Goal: Task Accomplishment & Management: Manage account settings

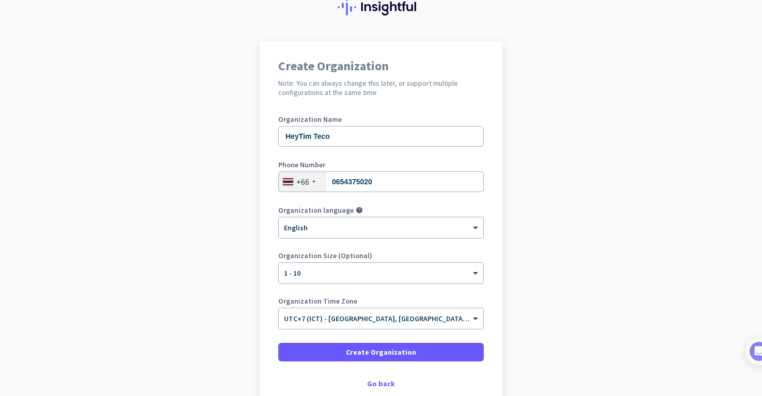
scroll to position [104, 0]
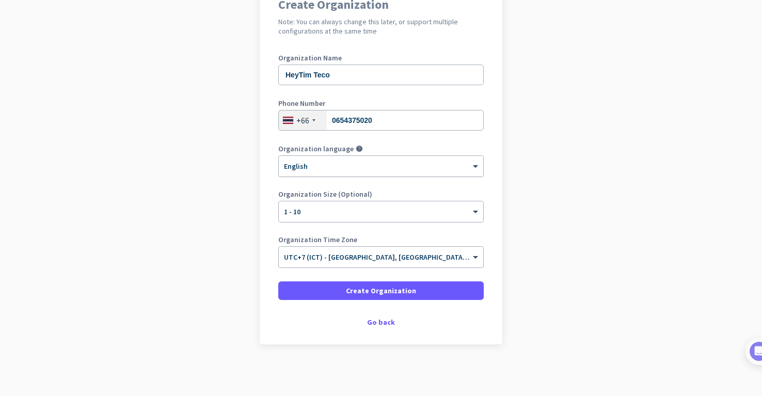
click at [359, 166] on div at bounding box center [381, 162] width 204 height 9
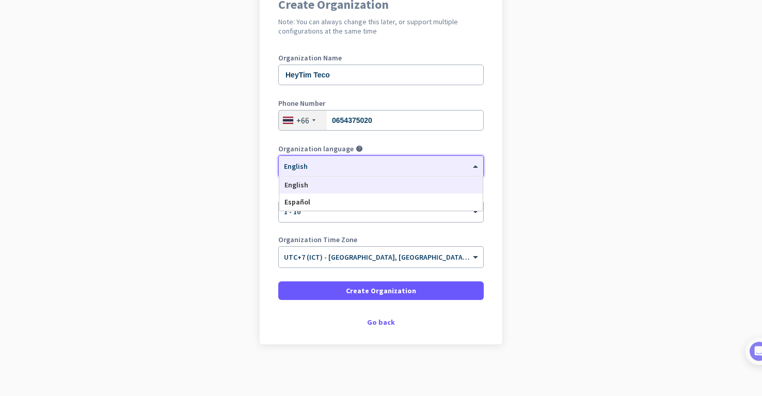
click at [346, 189] on div "English" at bounding box center [380, 184] width 203 height 17
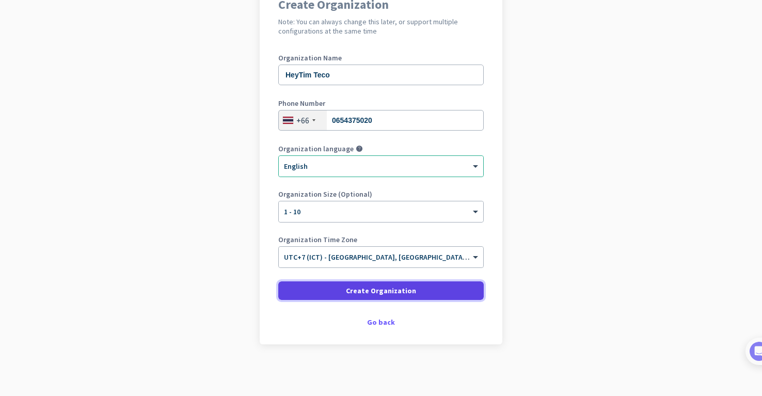
click at [388, 290] on span "Create Organization" at bounding box center [381, 290] width 70 height 10
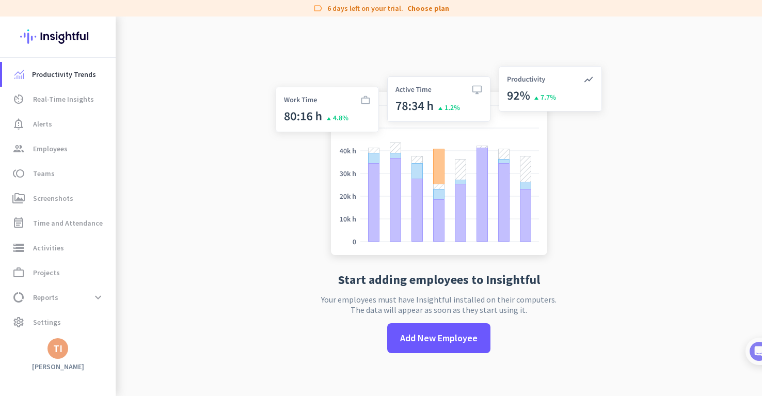
click at [233, 127] on app-no-employees "Start adding employees to Insightful Your employees must have Insightful instal…" at bounding box center [439, 215] width 646 height 396
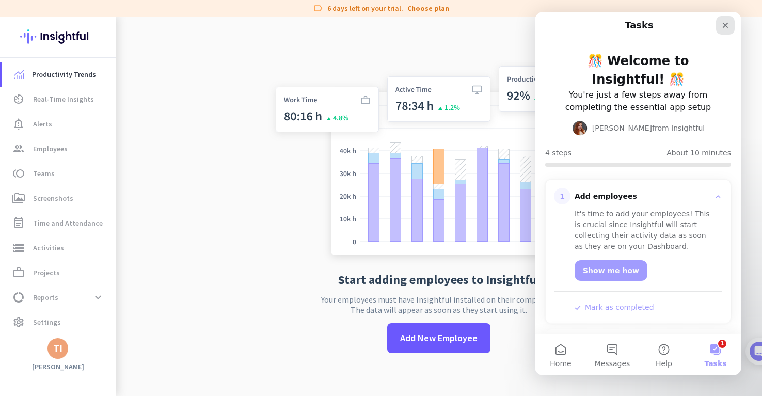
click at [730, 28] on div "Close" at bounding box center [725, 25] width 19 height 19
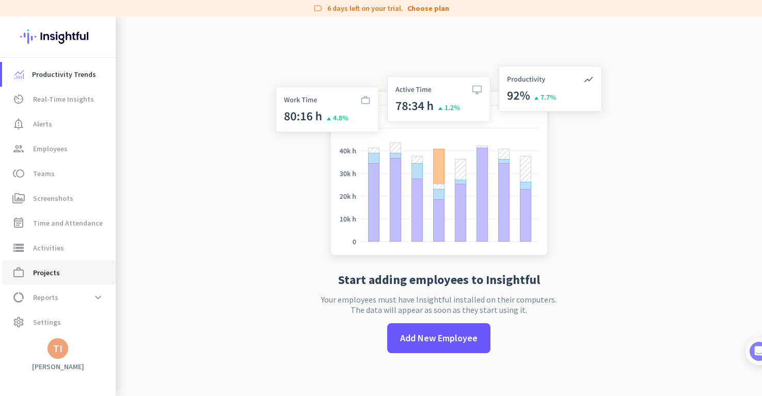
scroll to position [1, 0]
click at [55, 317] on span "Settings" at bounding box center [47, 321] width 28 height 12
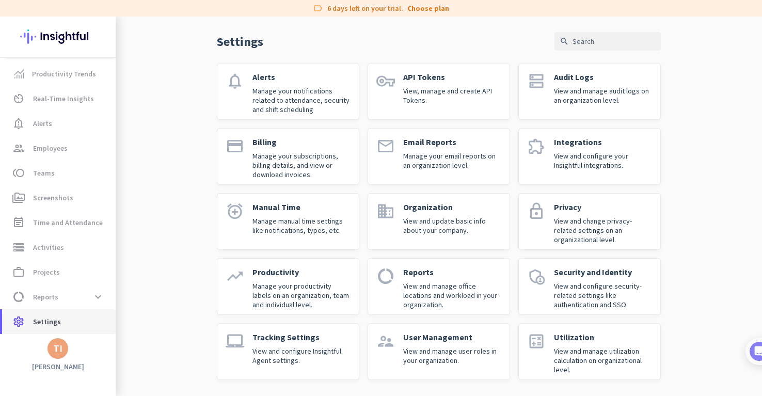
scroll to position [35, 0]
click at [263, 352] on p "View and configure Insightful Agent settings." at bounding box center [301, 355] width 98 height 19
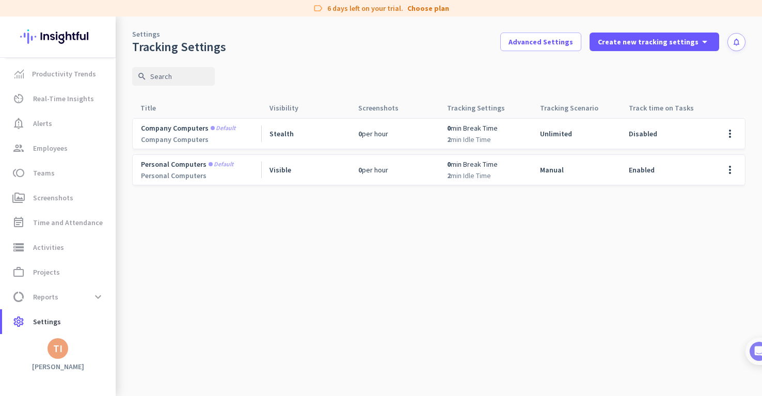
click at [301, 224] on cdk-virtual-scroll-viewport "Company computers Default Company Computers Stealth 0 per hour 0 min Break Time…" at bounding box center [438, 257] width 613 height 278
click at [729, 130] on span at bounding box center [729, 133] width 25 height 25
click at [709, 155] on span "Edit" at bounding box center [709, 155] width 50 height 10
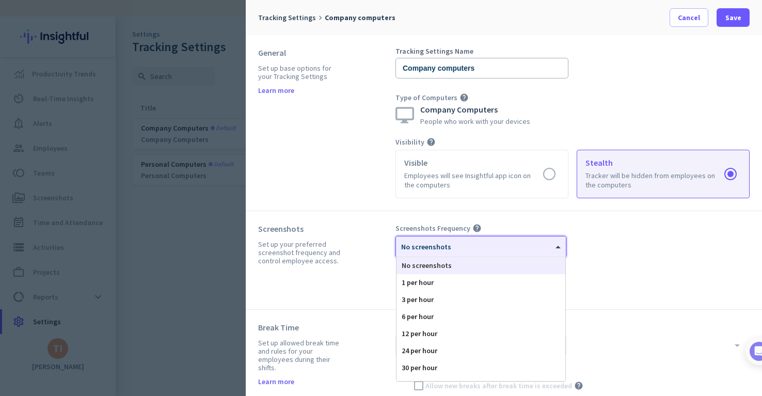
click at [426, 241] on div at bounding box center [481, 243] width 170 height 9
click at [387, 213] on div "Screenshots Set up your preferred screenshot frequency and control employee acc…" at bounding box center [504, 260] width 516 height 99
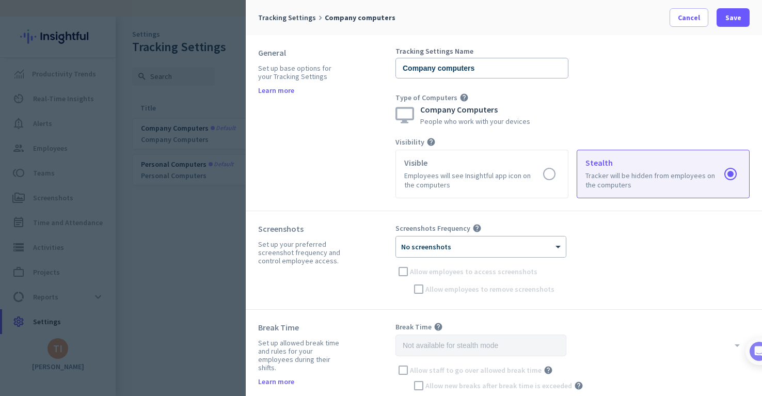
click at [474, 229] on icon "help" at bounding box center [476, 227] width 9 height 9
click at [500, 226] on div "Screenshots Frequency help" at bounding box center [572, 227] width 354 height 9
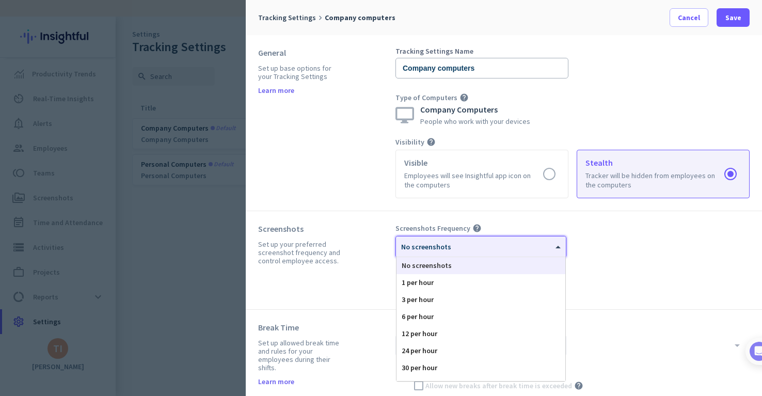
click at [506, 247] on div at bounding box center [481, 243] width 170 height 9
click at [465, 282] on div "1 per hour" at bounding box center [480, 282] width 169 height 17
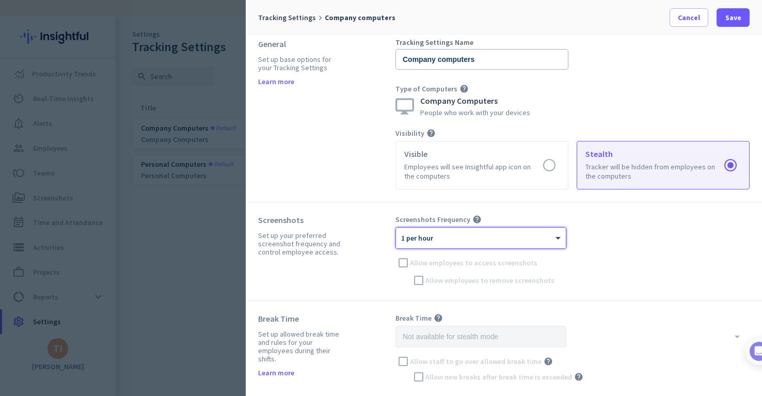
scroll to position [9, 0]
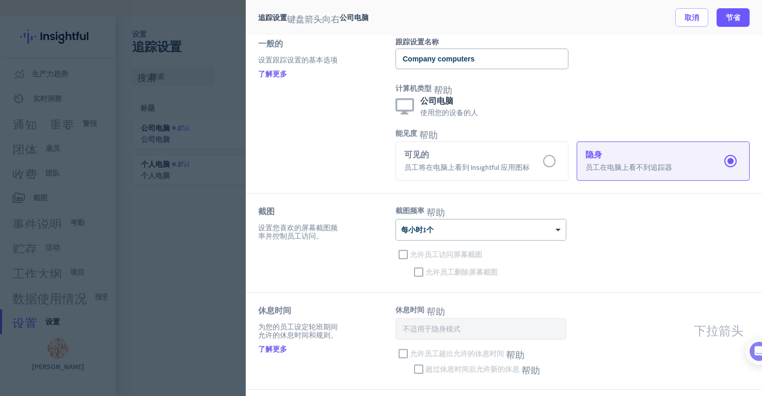
click at [375, 123] on div "一般的 设置跟踪设置的基本选项 了解更多" at bounding box center [326, 109] width 137 height 142
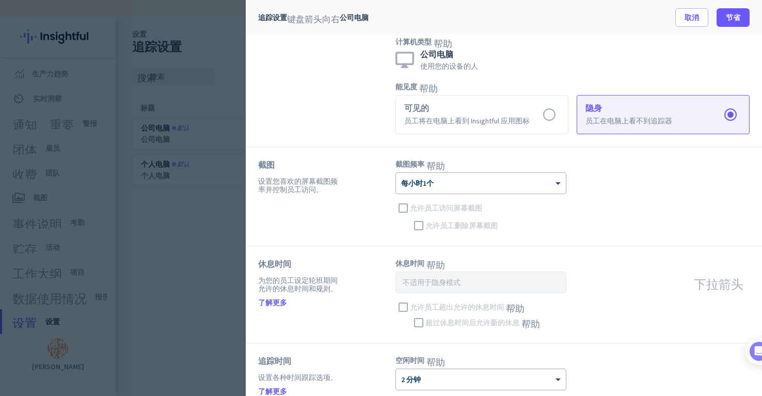
scroll to position [0, 0]
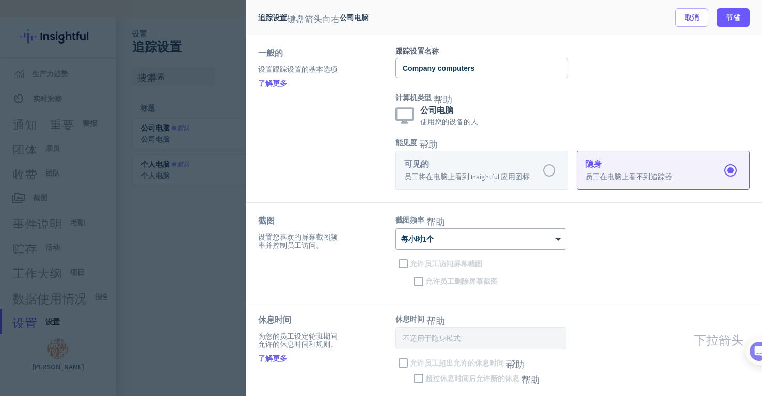
click at [464, 168] on label at bounding box center [482, 170] width 172 height 38
click at [0, 0] on input "radio" at bounding box center [0, 0] width 0 height 0
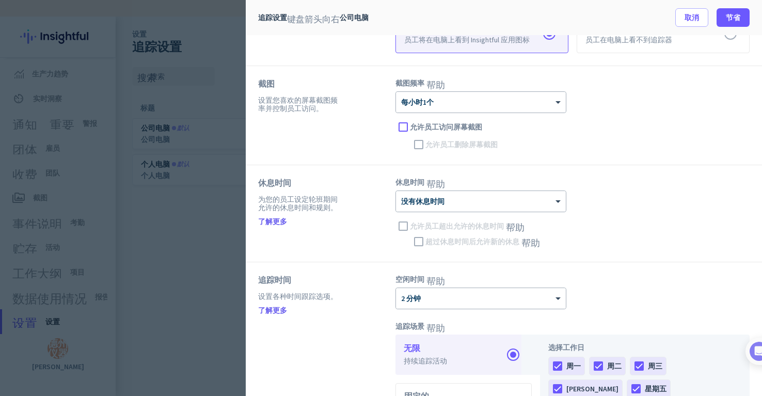
scroll to position [140, 0]
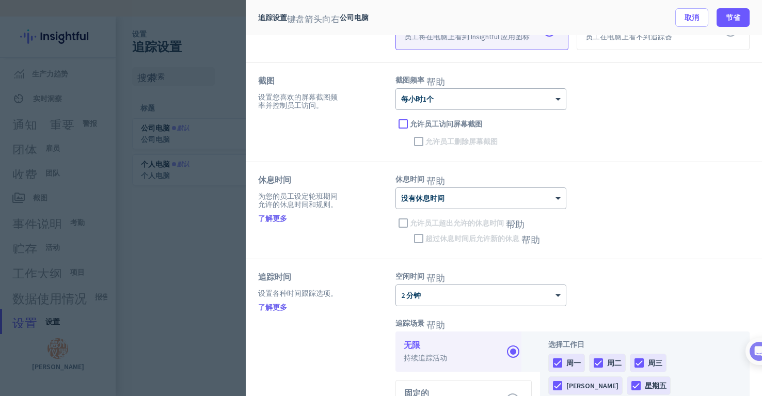
click at [498, 199] on div at bounding box center [481, 194] width 170 height 9
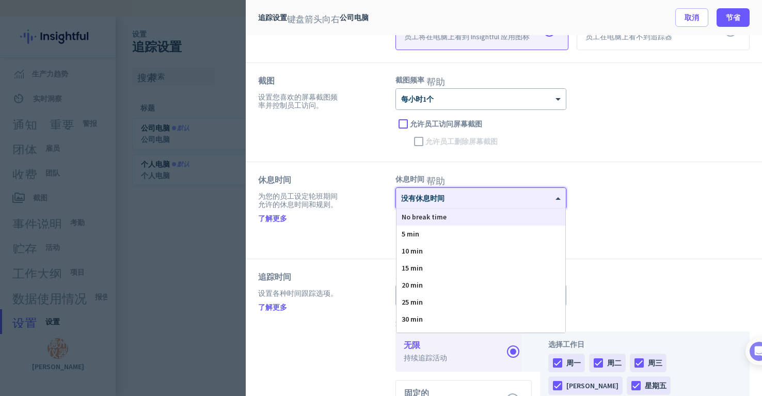
click at [643, 195] on div "× 没有休息时间 No break time 5 min 10 min 15 min 20 min 25 min 30 min 35 min 40 min 4…" at bounding box center [572, 216] width 354 height 59
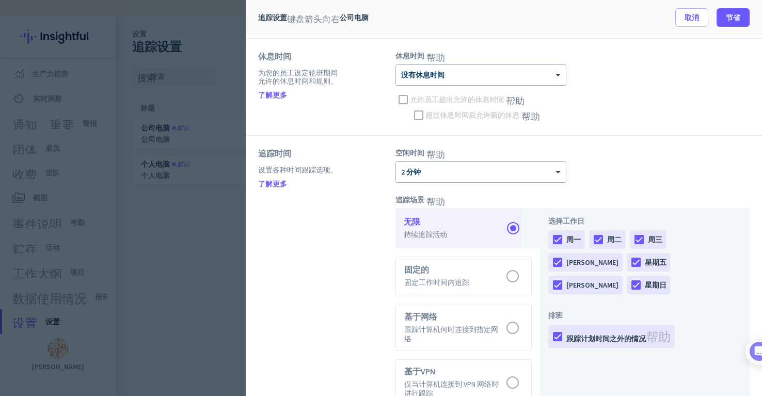
scroll to position [343, 0]
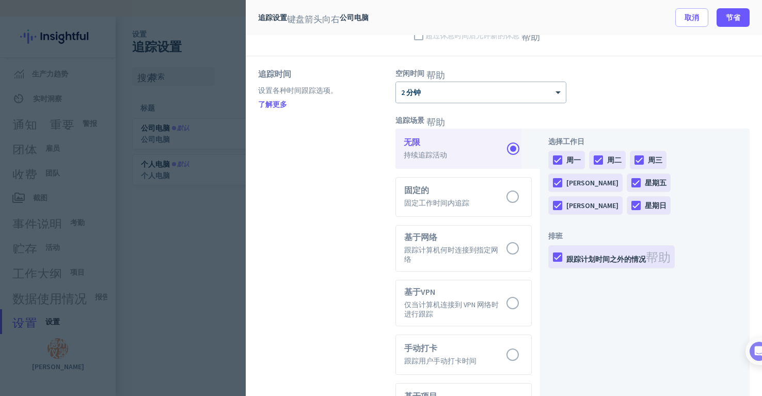
click at [171, 217] on div at bounding box center [381, 198] width 762 height 396
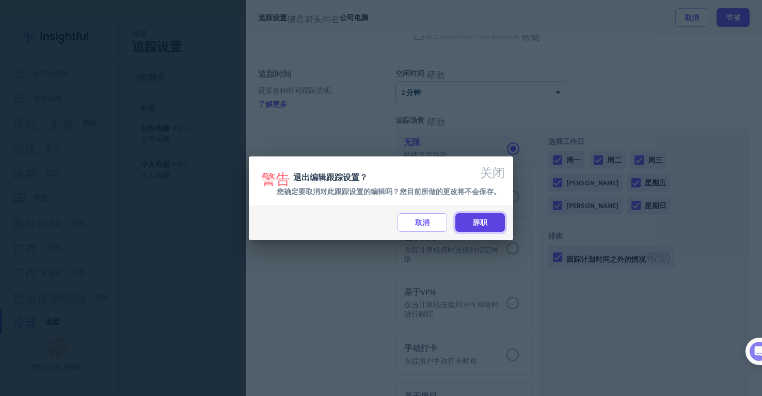
click at [473, 224] on font "辞职" at bounding box center [480, 222] width 14 height 9
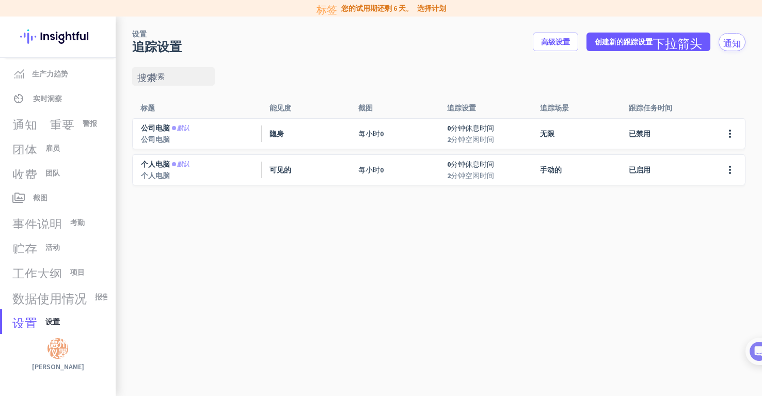
click at [343, 231] on cdk-virtual-scroll-viewport "公司电脑 默认 公司电脑 隐身 每小时 0 0 分钟休息时间 2 分钟空闲时间 无限 已禁用 more_vert 个人电脑 默认 个人电脑 可见的 每小时 0…" at bounding box center [438, 257] width 613 height 278
click at [406, 240] on cdk-virtual-scroll-viewport "公司电脑 默认 公司电脑 隐身 每小时 0 0 分钟休息时间 2 分钟空闲时间 无限 已禁用 more_vert 个人电脑 默认 个人电脑 可见的 每小时 0…" at bounding box center [438, 257] width 613 height 278
click at [414, 219] on cdk-virtual-scroll-viewport "公司电脑 默认 公司电脑 隐身 每小时 0 0 分钟休息时间 2 分钟空闲时间 无限 已禁用 more_vert 个人电脑 默认 个人电脑 可见的 每小时 0…" at bounding box center [438, 257] width 613 height 278
click at [729, 173] on span at bounding box center [729, 169] width 25 height 25
click at [711, 192] on span "编辑" at bounding box center [709, 191] width 50 height 10
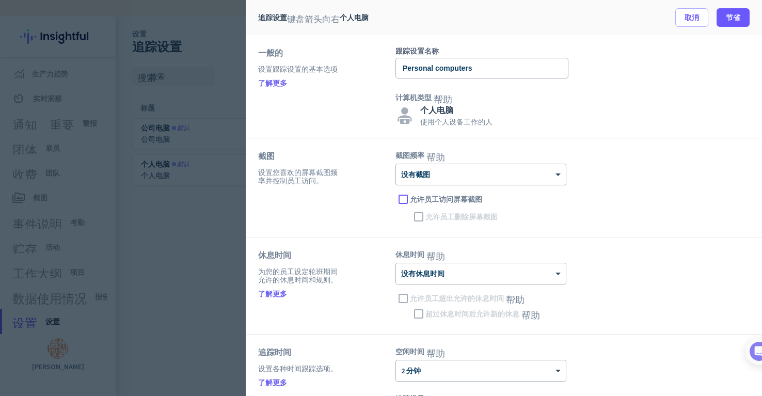
click at [510, 175] on div at bounding box center [481, 171] width 170 height 9
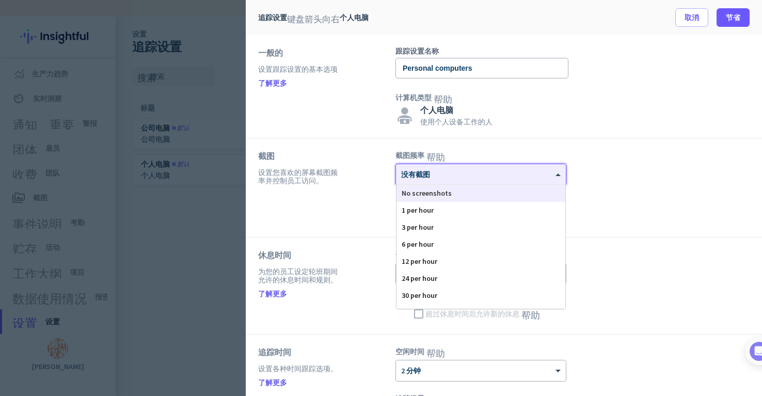
click at [470, 191] on div "No screenshots" at bounding box center [480, 193] width 169 height 17
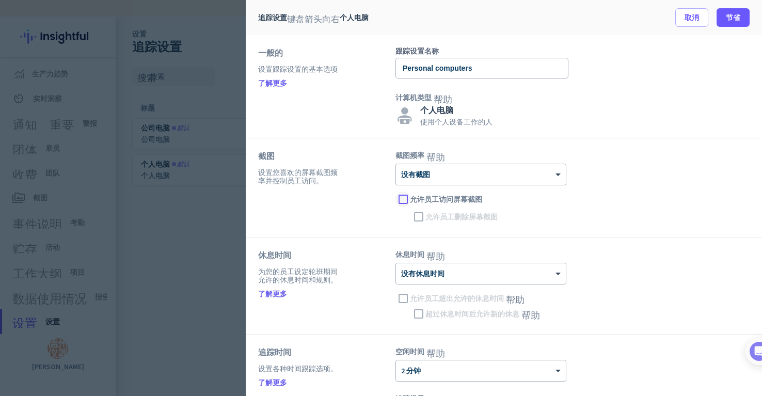
click at [400, 199] on div at bounding box center [402, 198] width 15 height 15
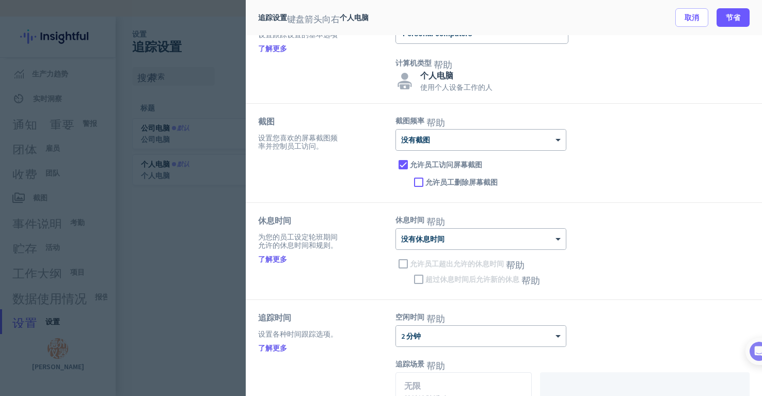
scroll to position [0, 0]
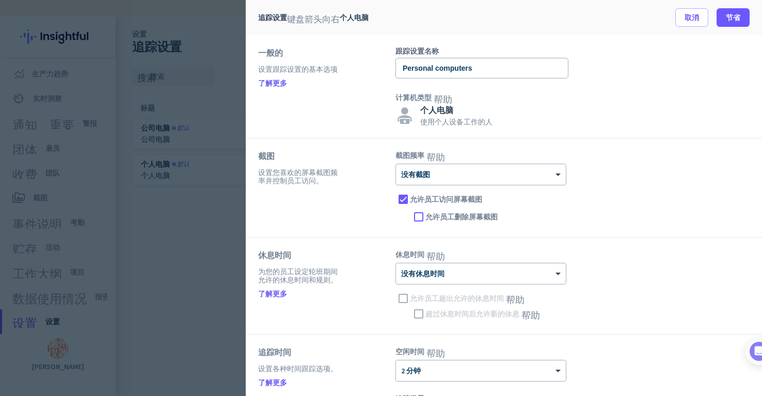
click at [352, 102] on div "一般的 设置跟踪设置的基本选项 了解更多" at bounding box center [326, 86] width 137 height 78
click at [592, 30] on div "追踪设置 键盘箭头向右 个人电脑 取消 节省" at bounding box center [504, 17] width 516 height 35
click at [690, 15] on font "取消" at bounding box center [691, 17] width 14 height 9
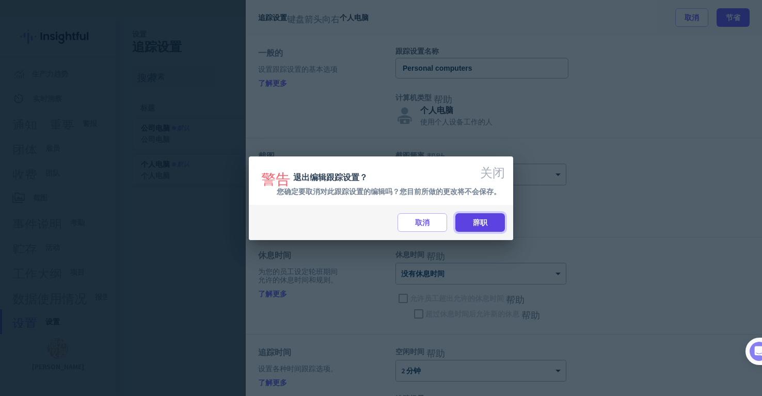
click at [478, 223] on font "辞职" at bounding box center [480, 222] width 14 height 9
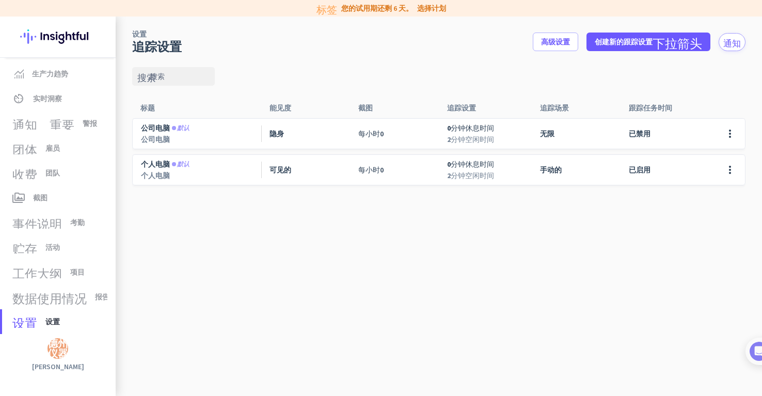
click at [360, 72] on div "搜索" at bounding box center [438, 76] width 613 height 43
click at [393, 66] on div "搜索" at bounding box center [438, 76] width 613 height 43
click at [296, 309] on cdk-virtual-scroll-viewport "公司电脑 默认 公司电脑 隐身 每小时 0 0 分钟休息时间 2 分钟空闲时间 无限 已禁用 more_vert 个人电脑 默认 个人电脑 可见的 每小时 0…" at bounding box center [438, 257] width 613 height 278
click at [667, 220] on cdk-virtual-scroll-viewport "公司电脑 默认 公司电脑 隐身 每小时 0 0 分钟休息时间 2 分钟空闲时间 无限 已禁用 more_vert 个人电脑 默认 个人电脑 可见的 每小时 0…" at bounding box center [438, 257] width 613 height 278
click at [417, 75] on div "搜索" at bounding box center [438, 76] width 613 height 43
